Goal: Find specific page/section: Find specific page/section

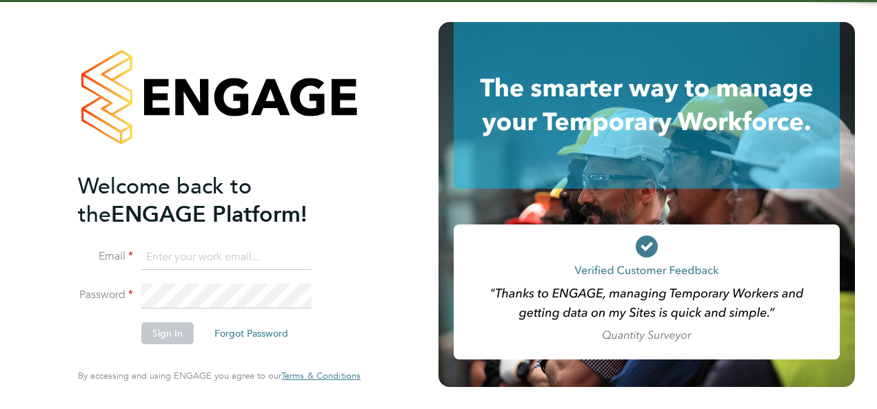
type input "[EMAIL_ADDRESS][DOMAIN_NAME]"
click at [160, 336] on button "Sign In" at bounding box center [167, 334] width 52 height 22
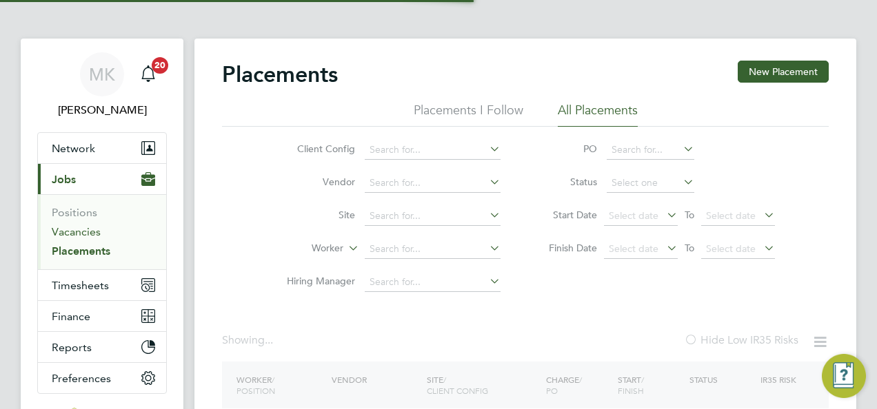
click at [83, 225] on link "Vacancies" at bounding box center [76, 231] width 49 height 13
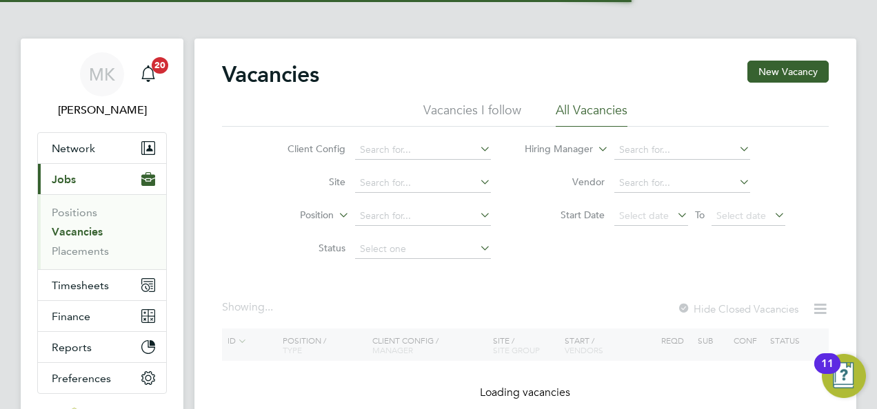
click at [81, 230] on link "Vacancies" at bounding box center [77, 231] width 51 height 13
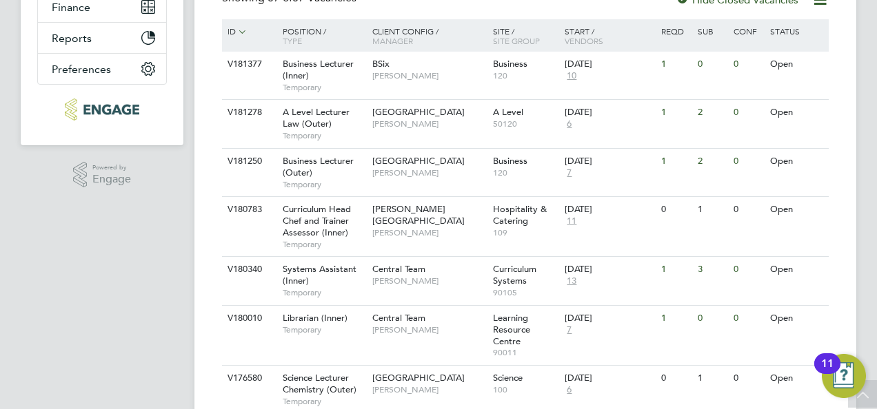
scroll to position [363, 0]
